Goal: Navigation & Orientation: Find specific page/section

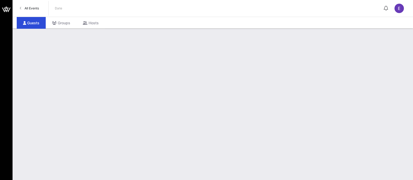
drag, startPoint x: 0, startPoint y: 0, endPoint x: 30, endPoint y: 6, distance: 30.1
click at [30, 6] on span "All Events" at bounding box center [32, 8] width 14 height 4
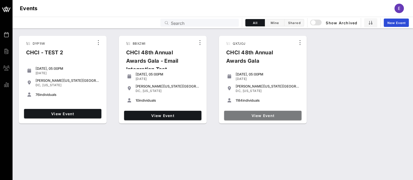
click at [268, 115] on span "View Event" at bounding box center [262, 115] width 73 height 4
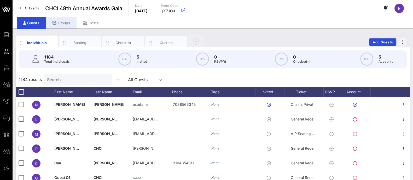
click at [60, 22] on div "Groups" at bounding box center [61, 23] width 31 height 12
